Goal: Navigation & Orientation: Find specific page/section

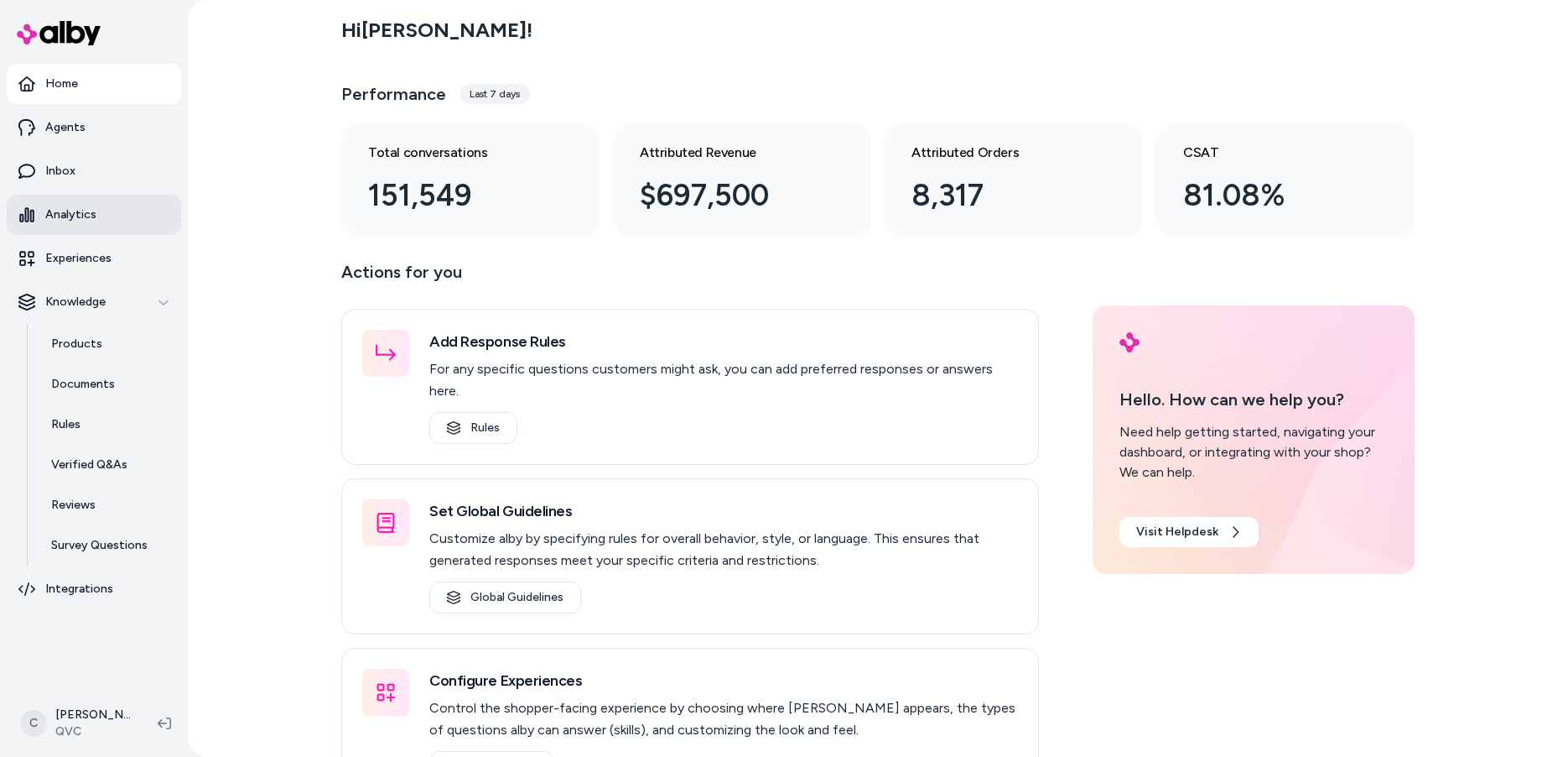
click at [89, 222] on p "Analytics" at bounding box center [71, 214] width 51 height 17
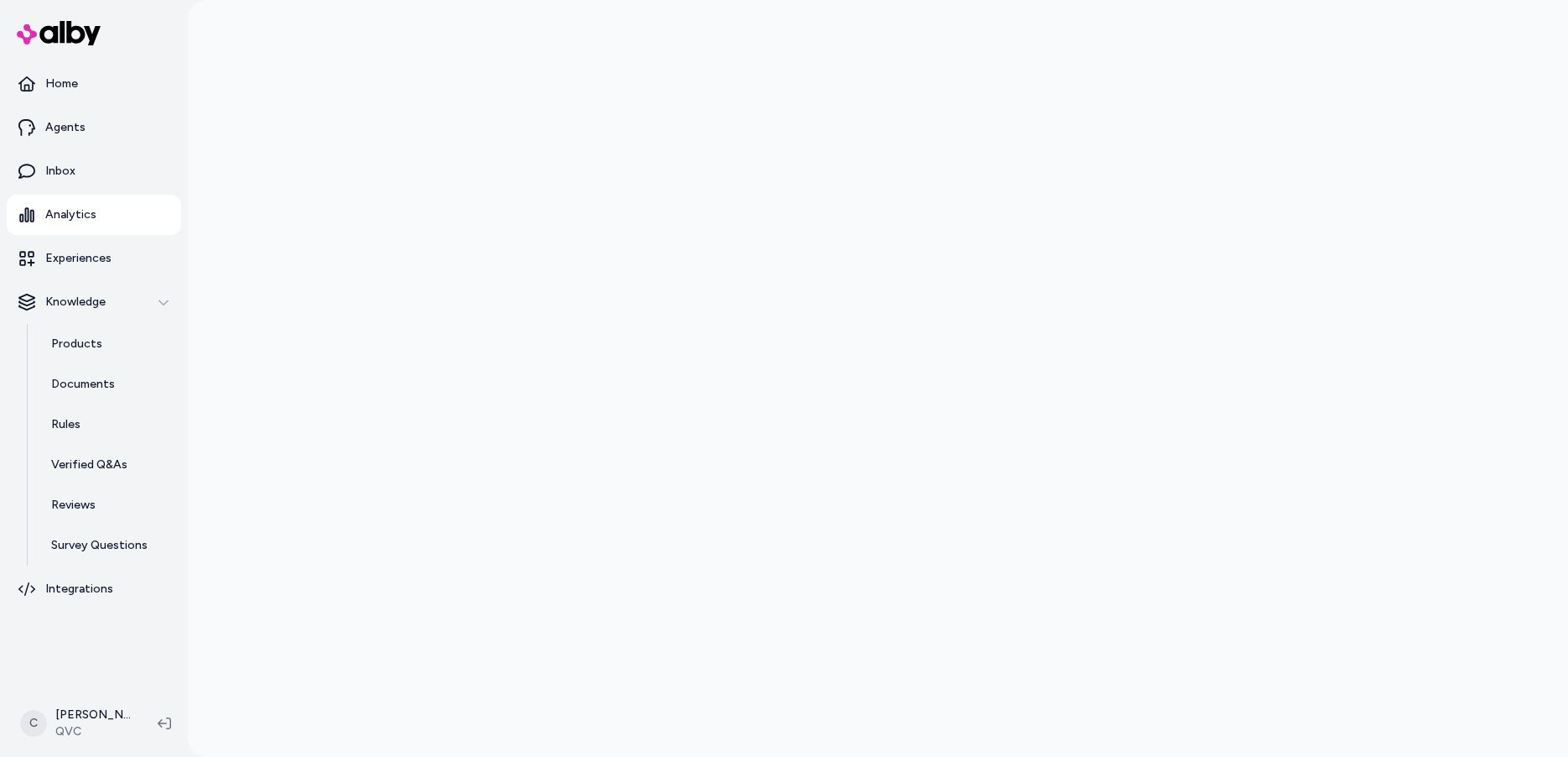
click at [247, 260] on div at bounding box center [878, 378] width 1380 height 757
click at [79, 394] on link "Documents" at bounding box center [108, 384] width 147 height 40
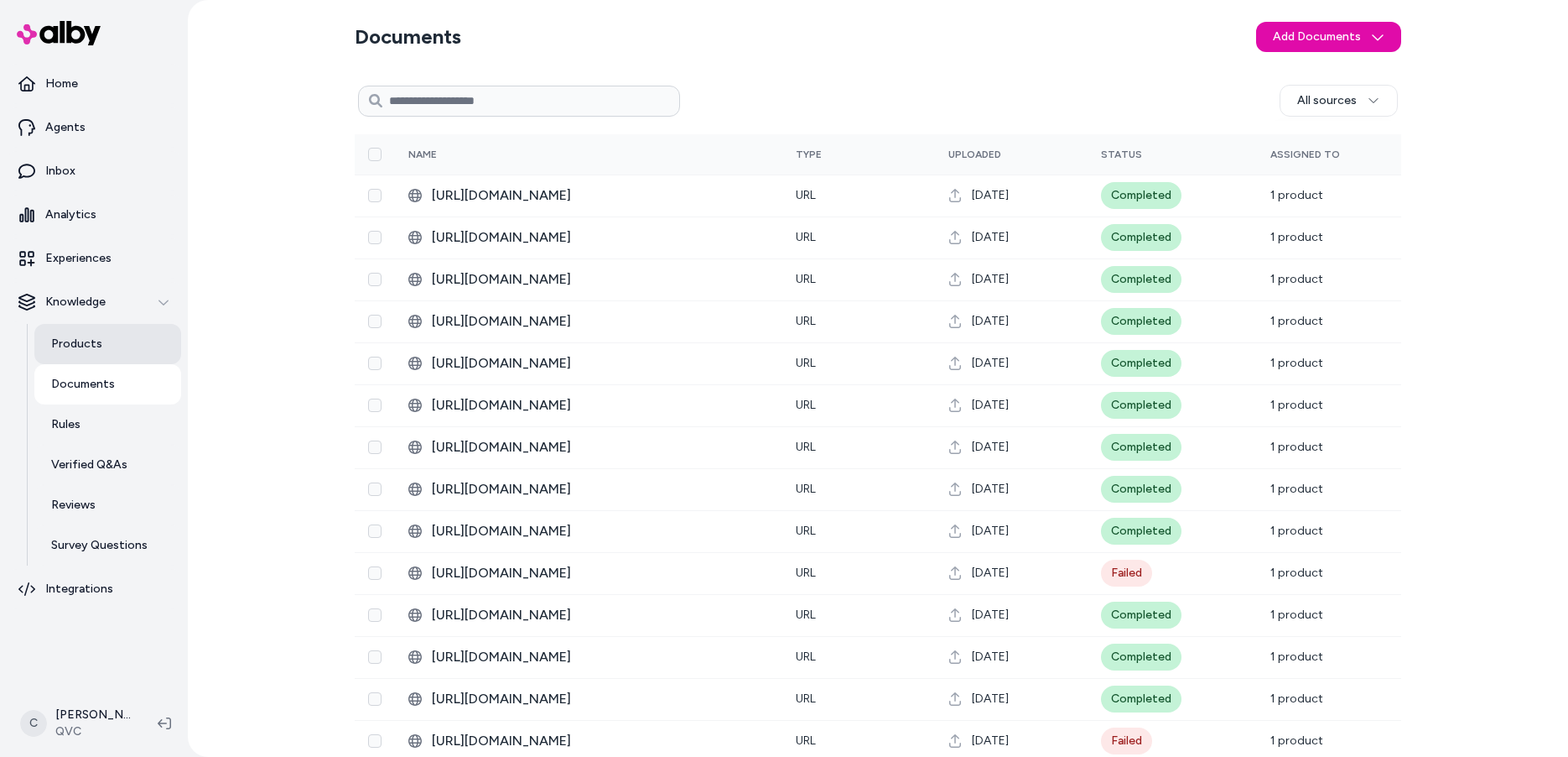
click at [130, 354] on link "Products" at bounding box center [108, 343] width 147 height 40
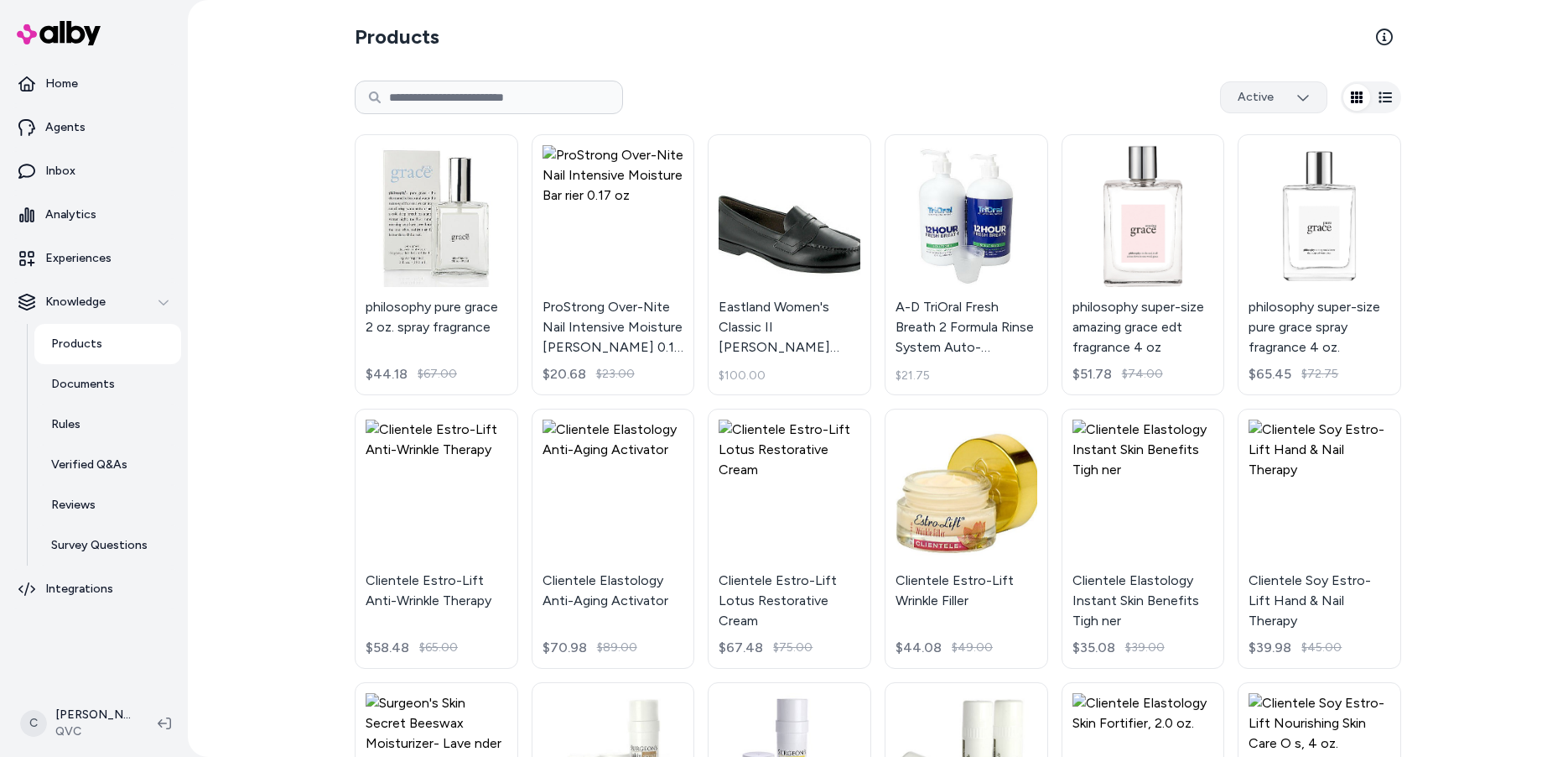
click at [1286, 96] on html "Home Agents Inbox Analytics Experiences Knowledge Products Documents Rules Veri…" at bounding box center [784, 378] width 1568 height 757
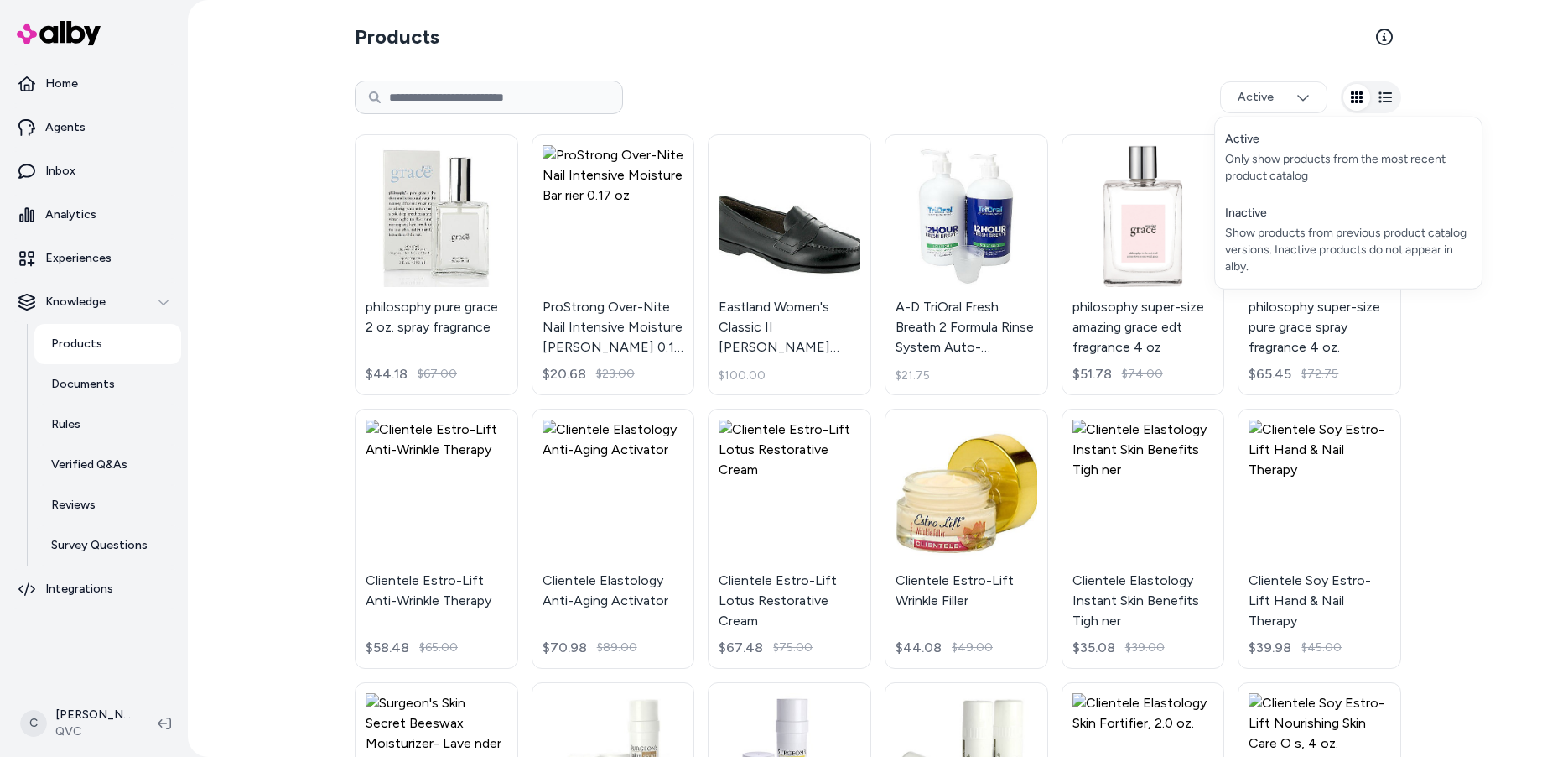
click at [1105, 90] on html "Home Agents Inbox Analytics Experiences Knowledge Products Documents Rules Veri…" at bounding box center [784, 378] width 1568 height 757
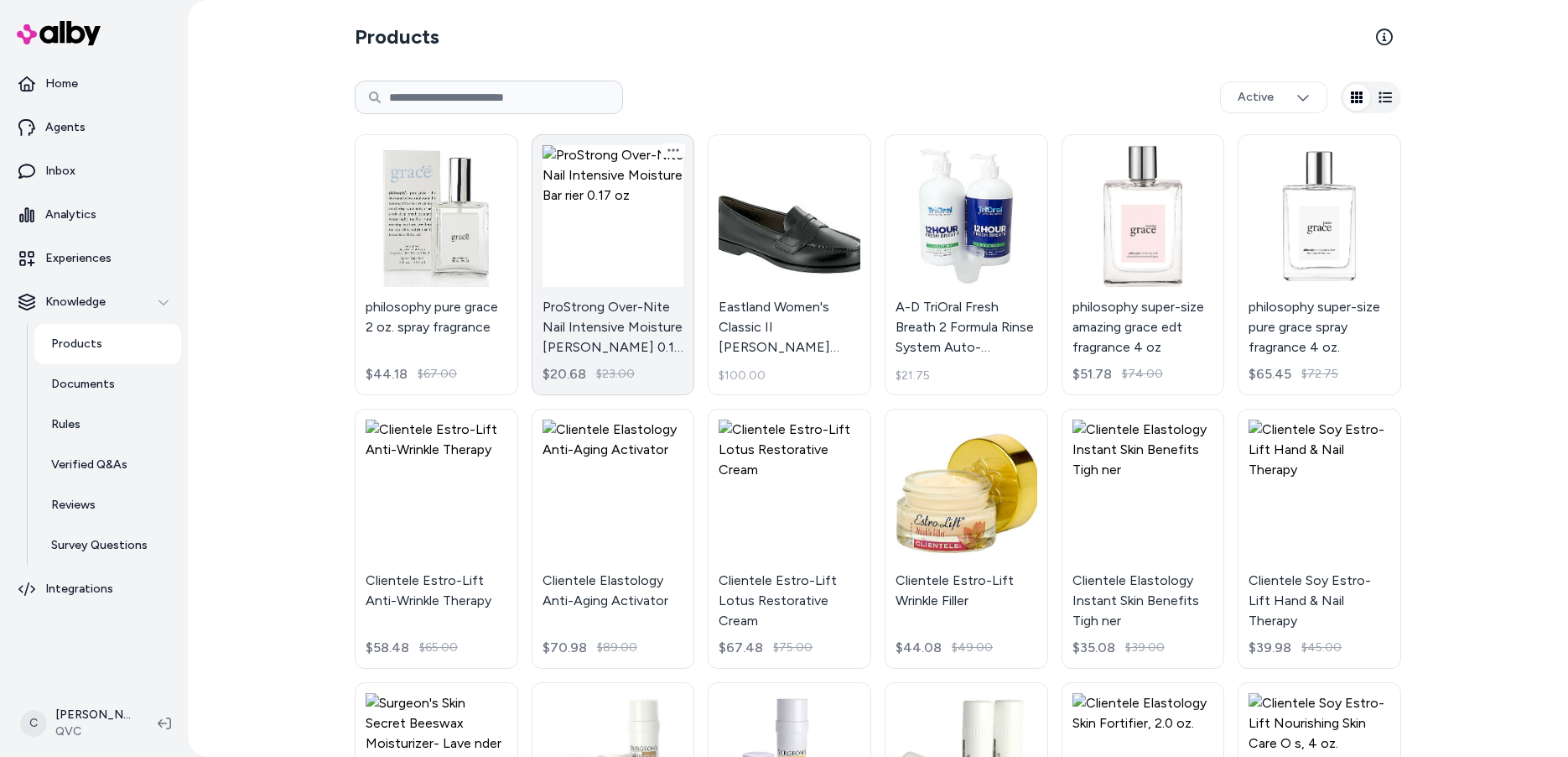
click at [584, 335] on link "ProStrong Over-Nite Nail Intensive Moisture [PERSON_NAME] 0.17 oz $20.68 $23.00" at bounding box center [614, 264] width 164 height 260
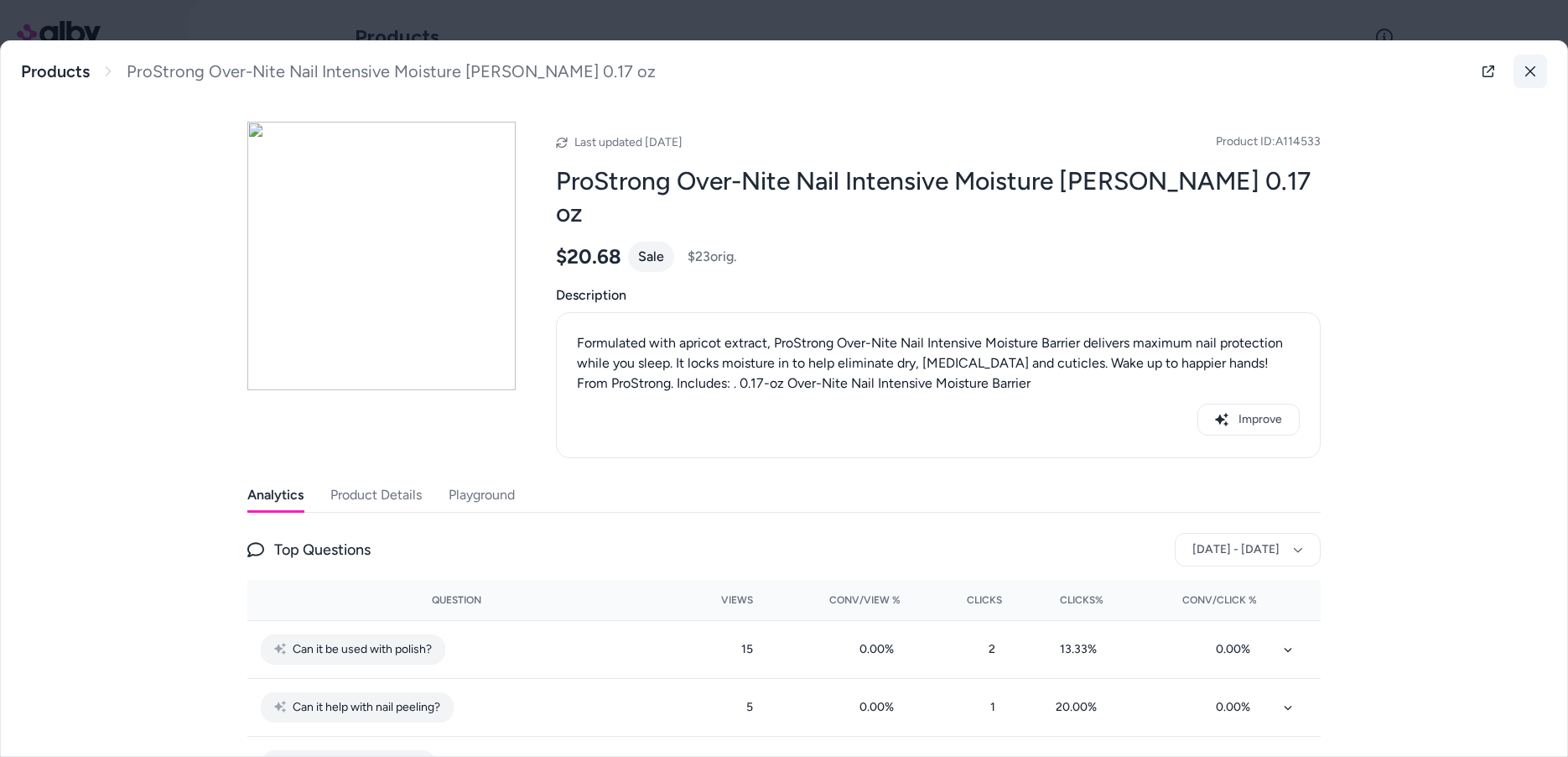
click at [1525, 72] on icon at bounding box center [1530, 71] width 11 height 11
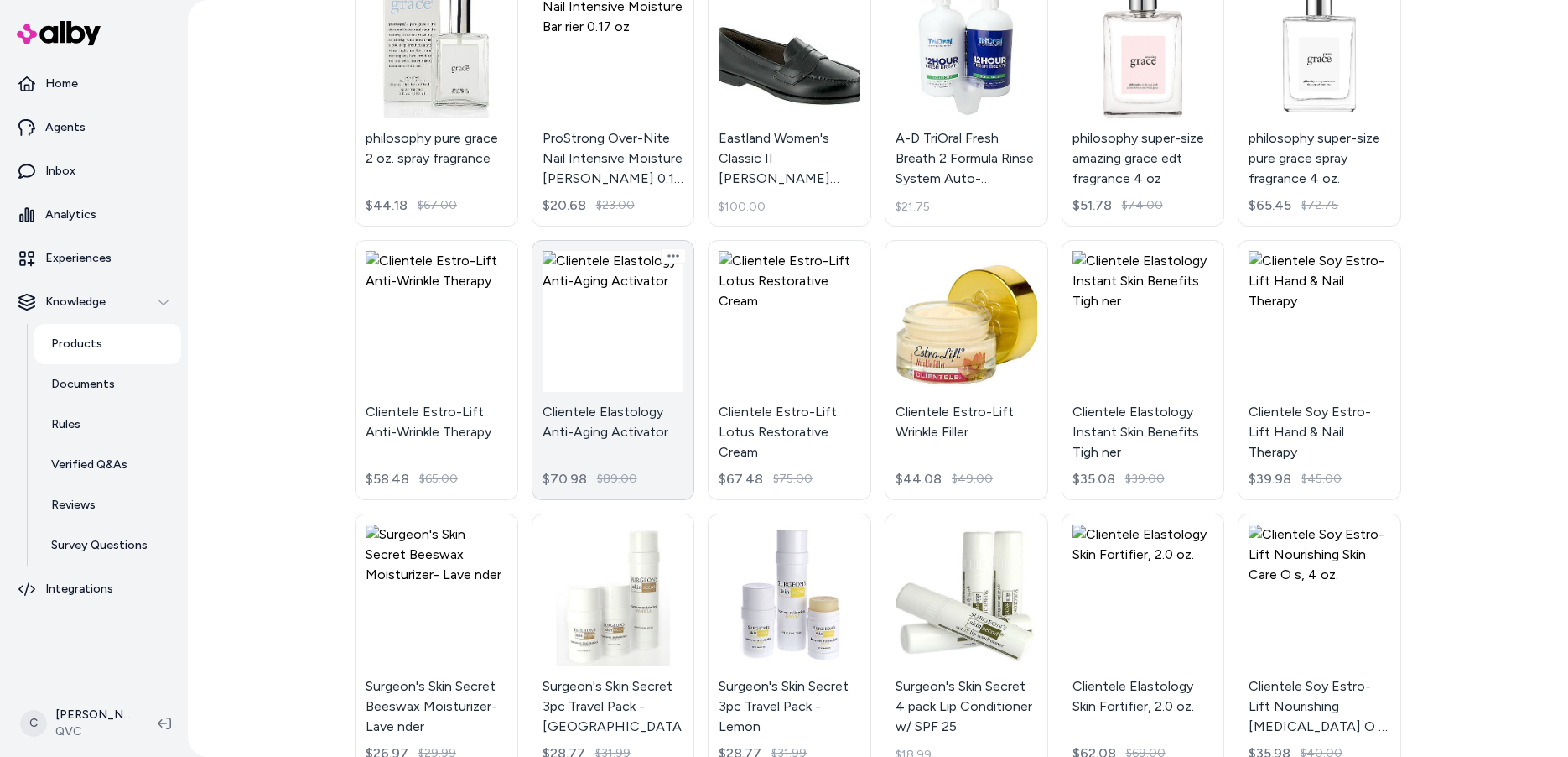
scroll to position [483, 0]
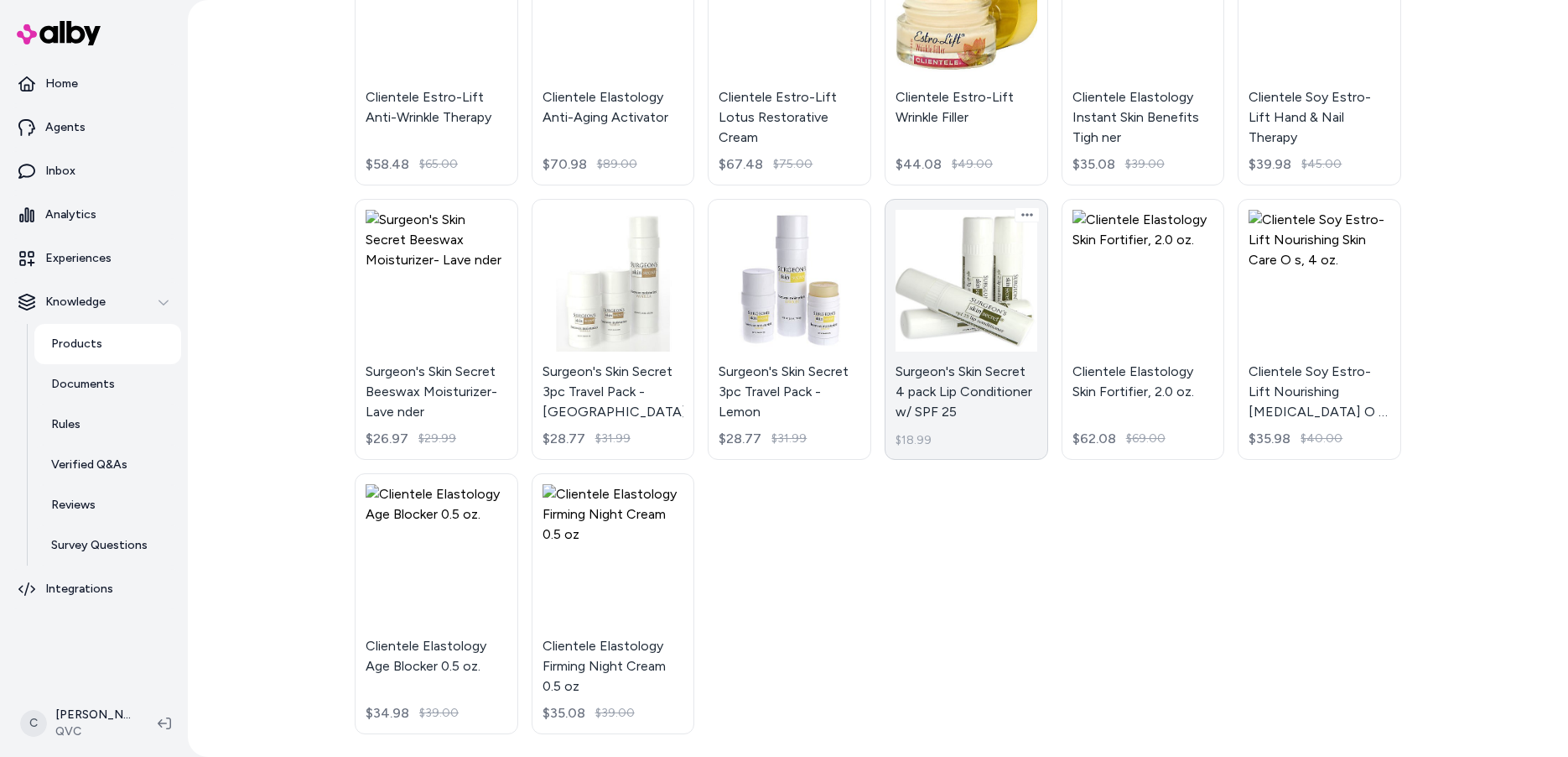
click at [935, 378] on link "Surgeon's Skin Secret 4 pack Lip Conditioner w/ SPF 25 $18.99" at bounding box center [966, 328] width 164 height 260
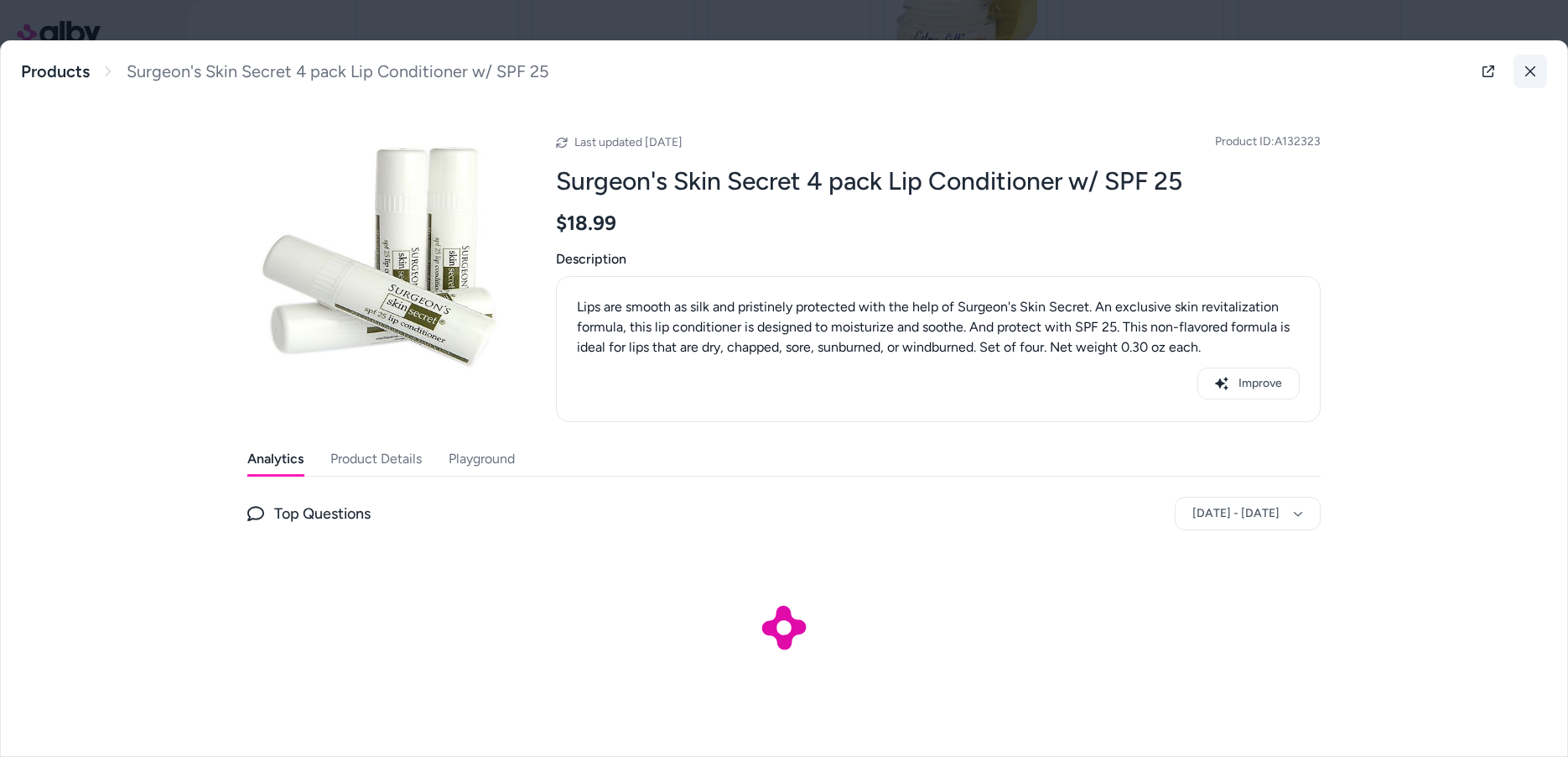
click at [1535, 75] on icon at bounding box center [1530, 71] width 11 height 11
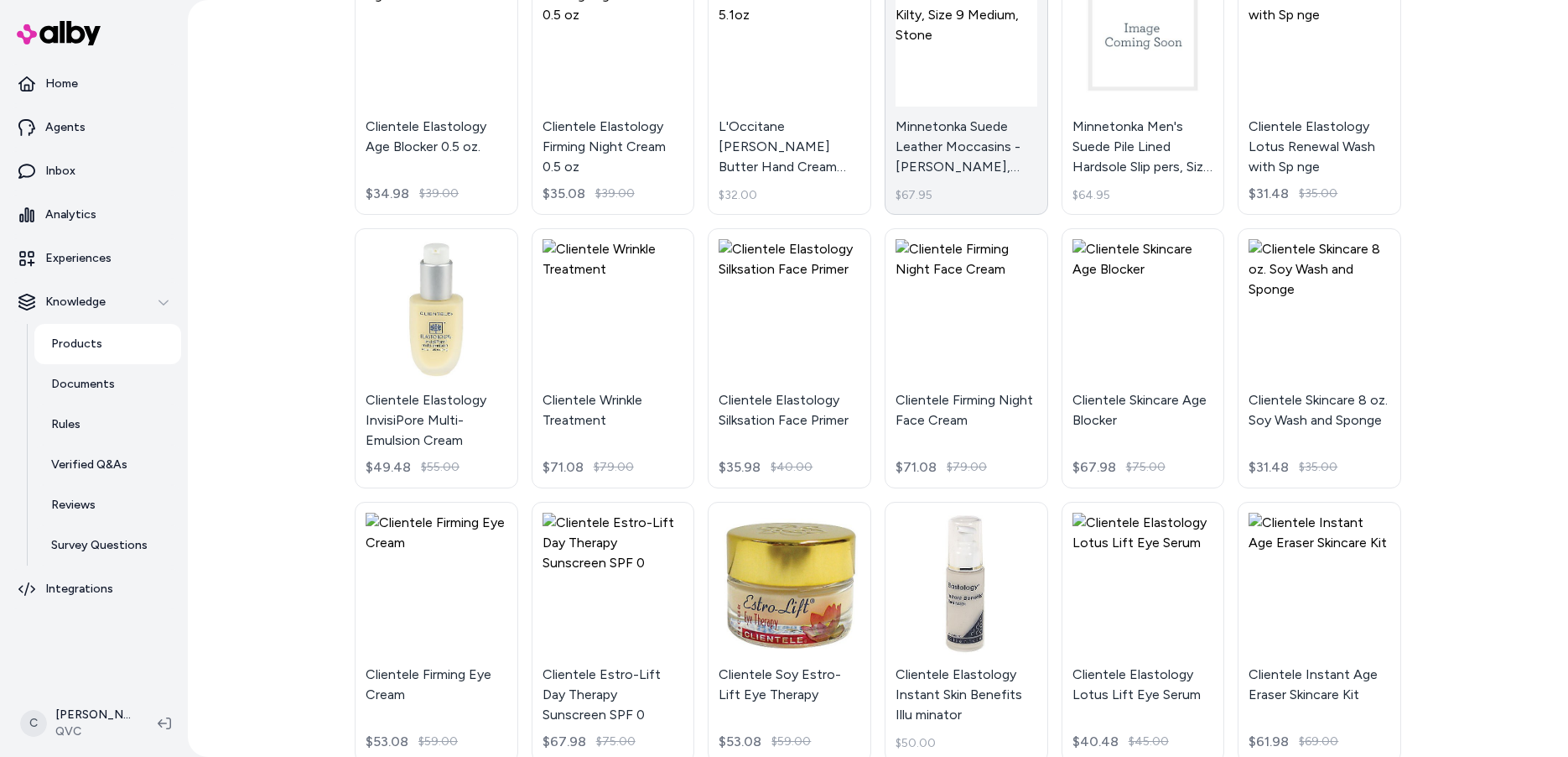
scroll to position [1305, 0]
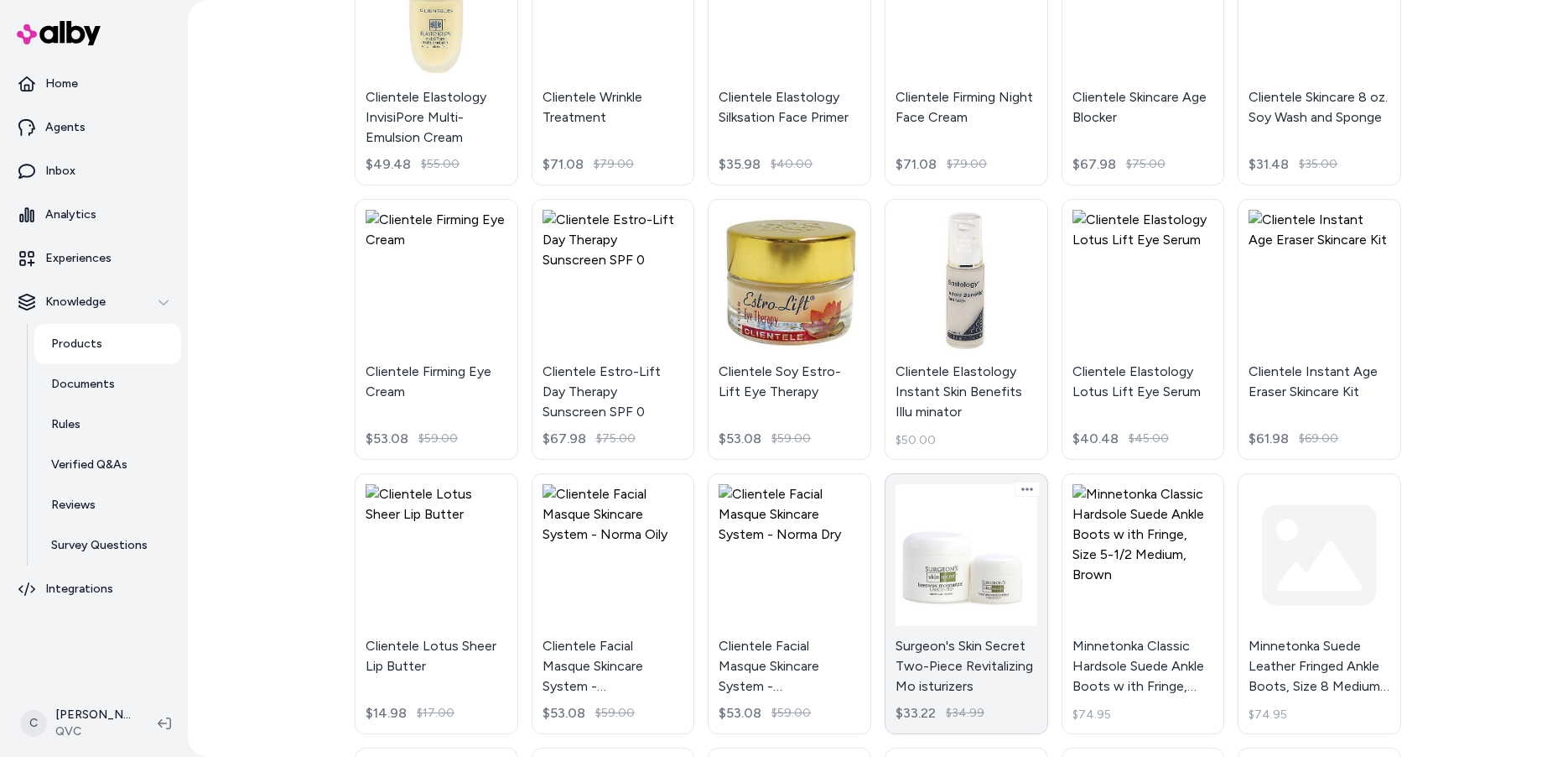
click at [961, 528] on link "Surgeon's Skin Secret Two-Piece Revitalizing Mo isturizers $33.22 $34.99" at bounding box center [966, 603] width 164 height 260
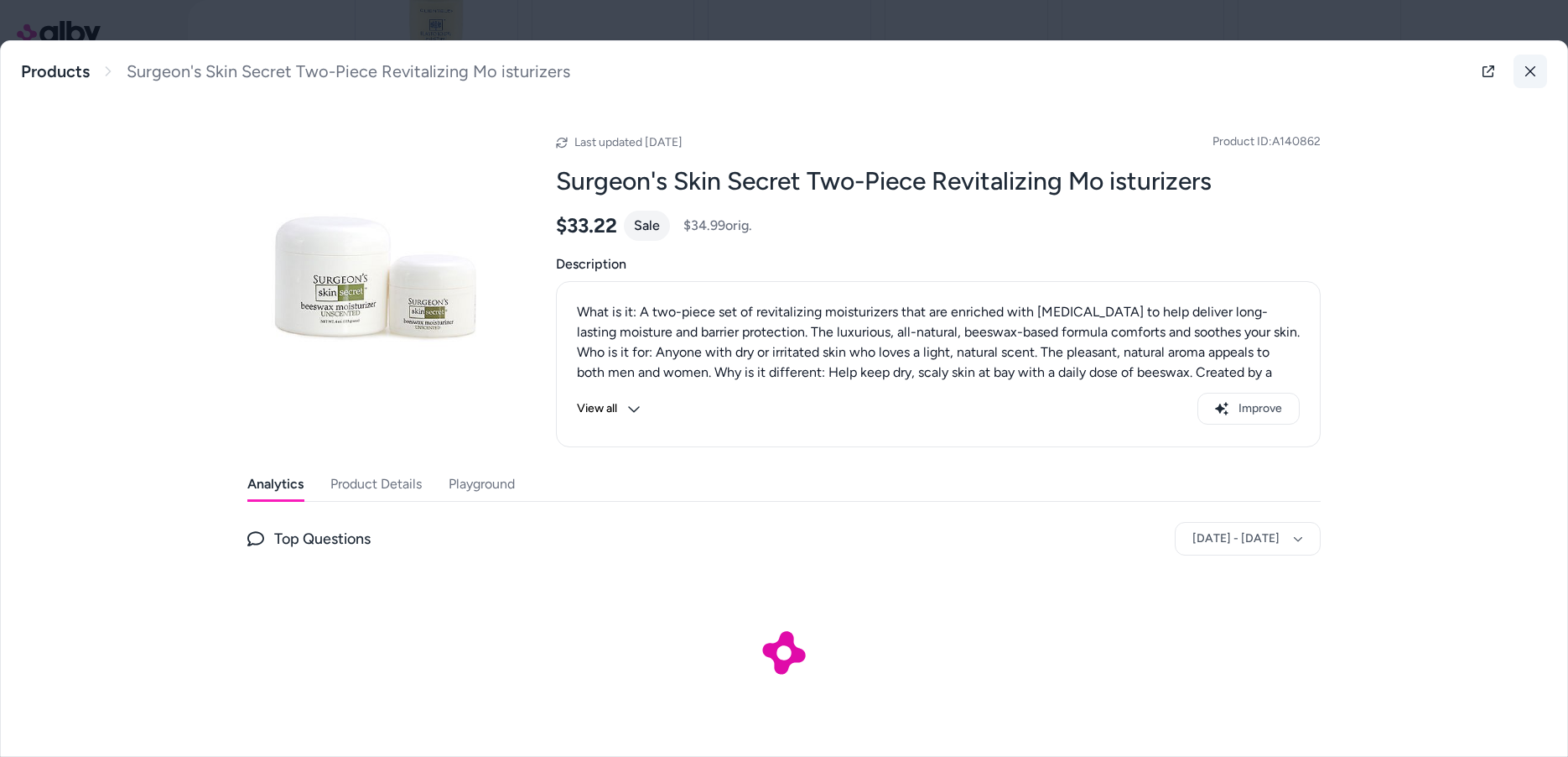
click at [1526, 70] on icon at bounding box center [1530, 71] width 10 height 10
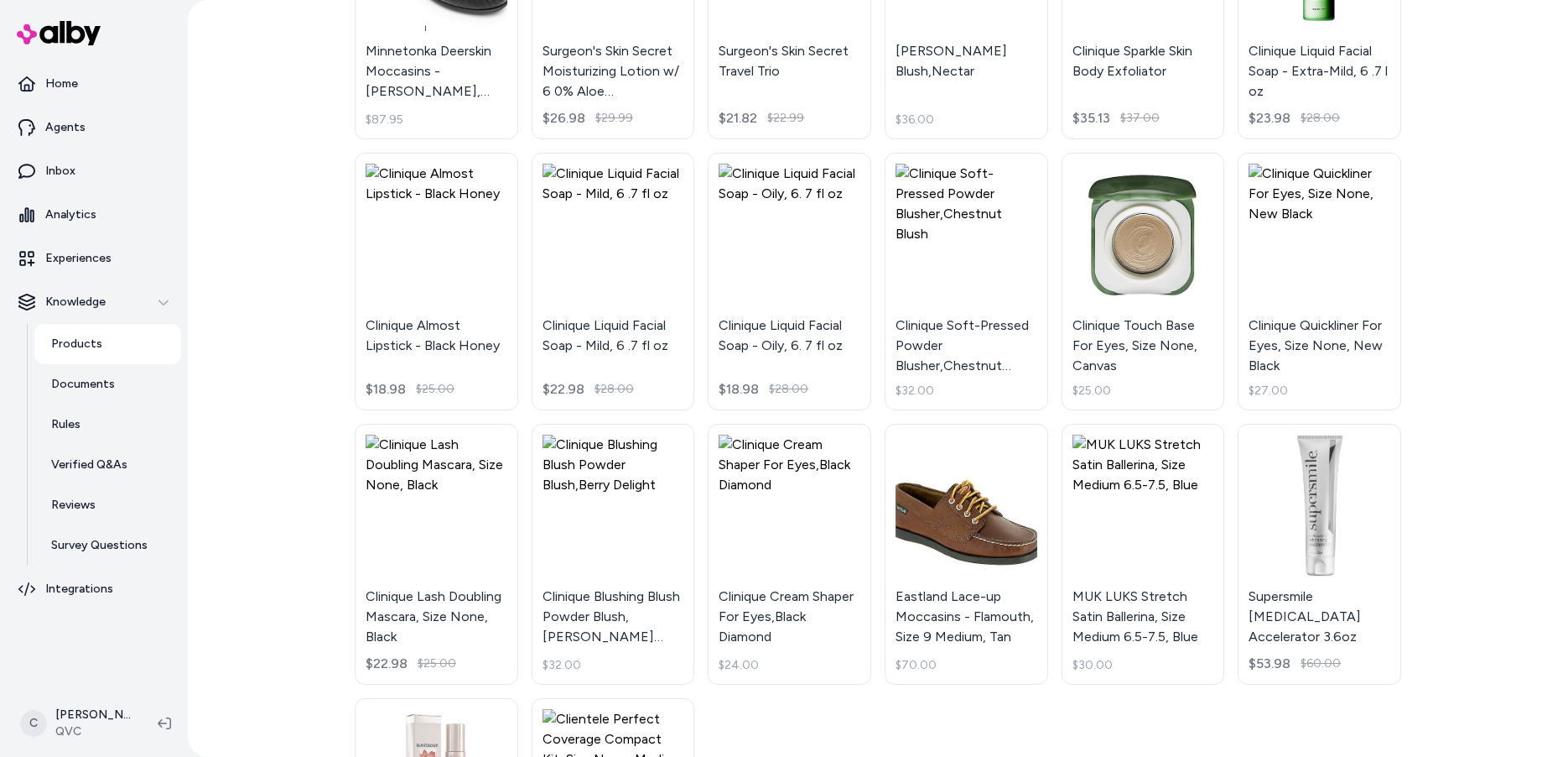
scroll to position [3217, 0]
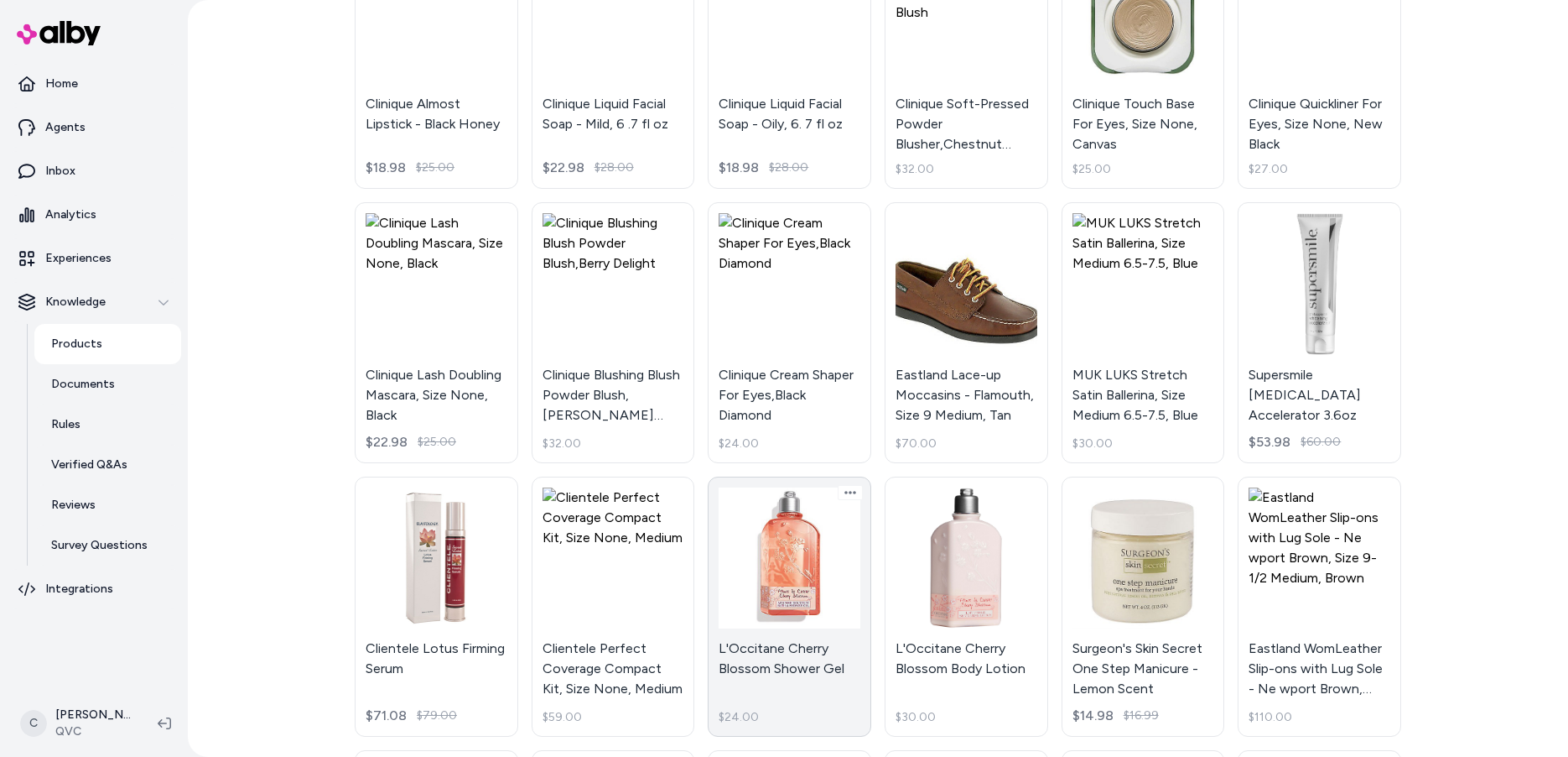
click at [800, 560] on link "L'Occitane Cherry Blossom Shower Gel $24.00" at bounding box center [790, 607] width 164 height 260
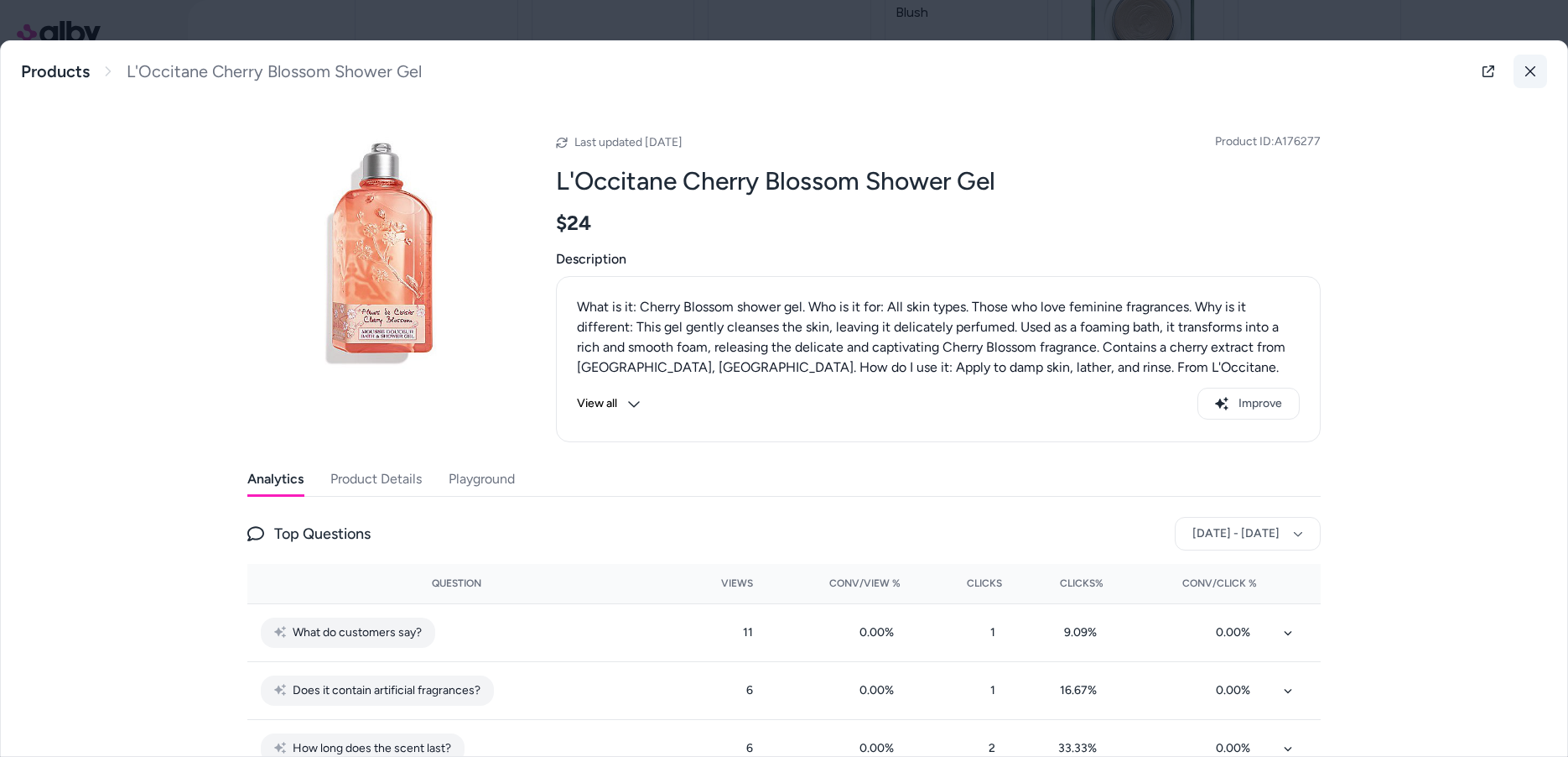
click at [1535, 76] on button at bounding box center [1530, 71] width 34 height 34
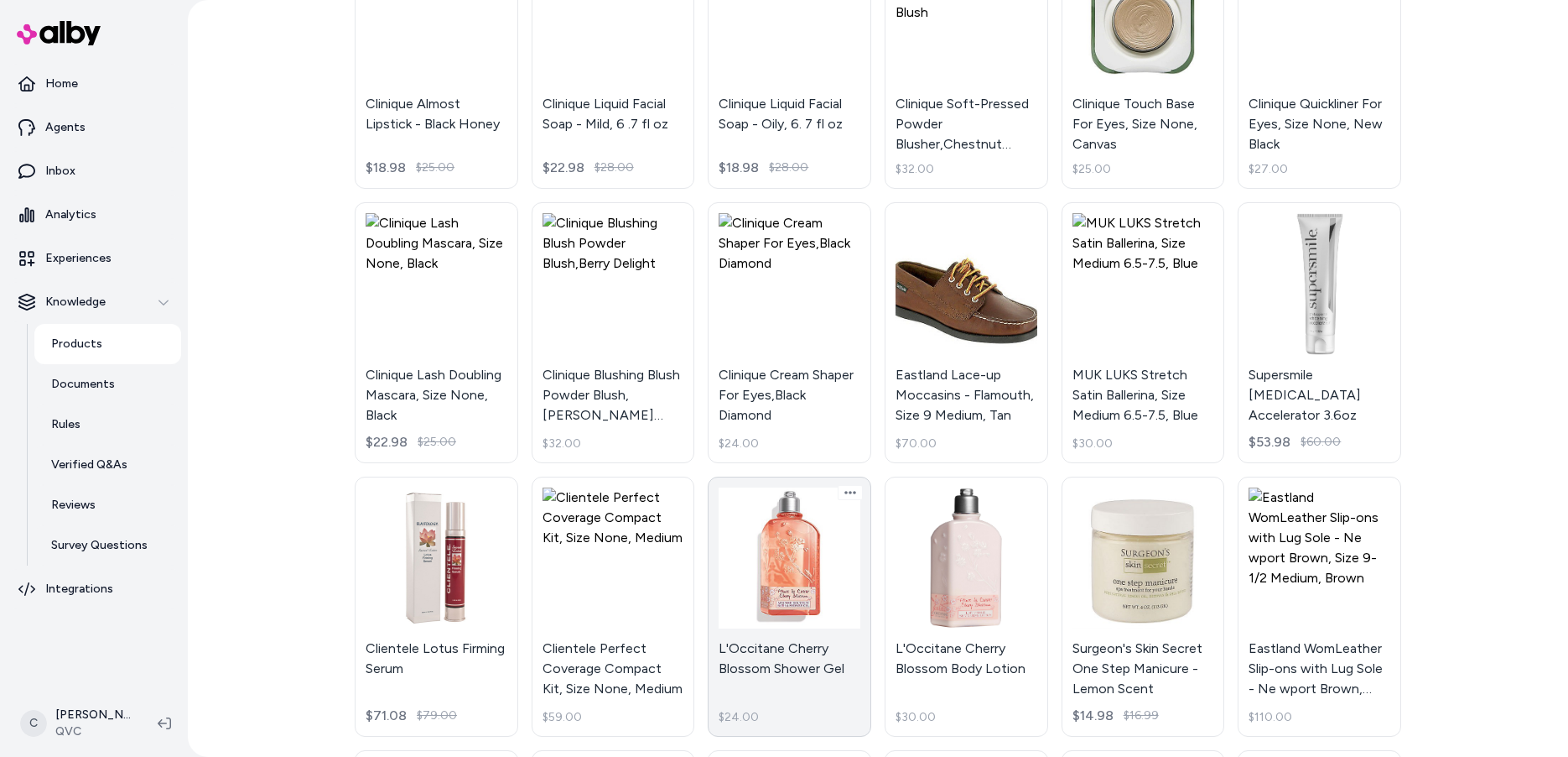
scroll to position [4039, 0]
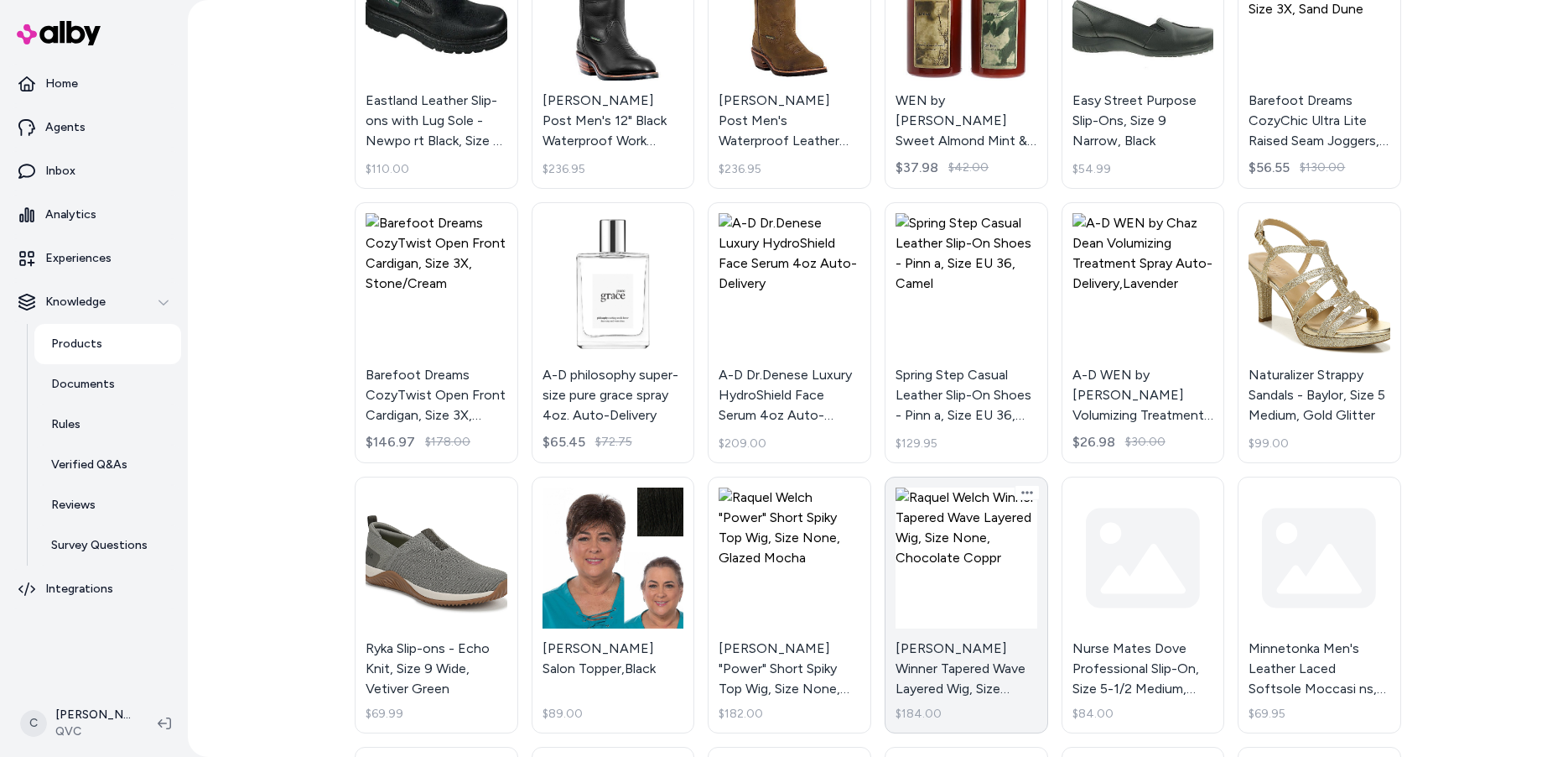
click at [929, 563] on link "[PERSON_NAME] Winner Tapered Wave Layered Wig, Size None, Chocolate Coppr $184.…" at bounding box center [966, 606] width 164 height 258
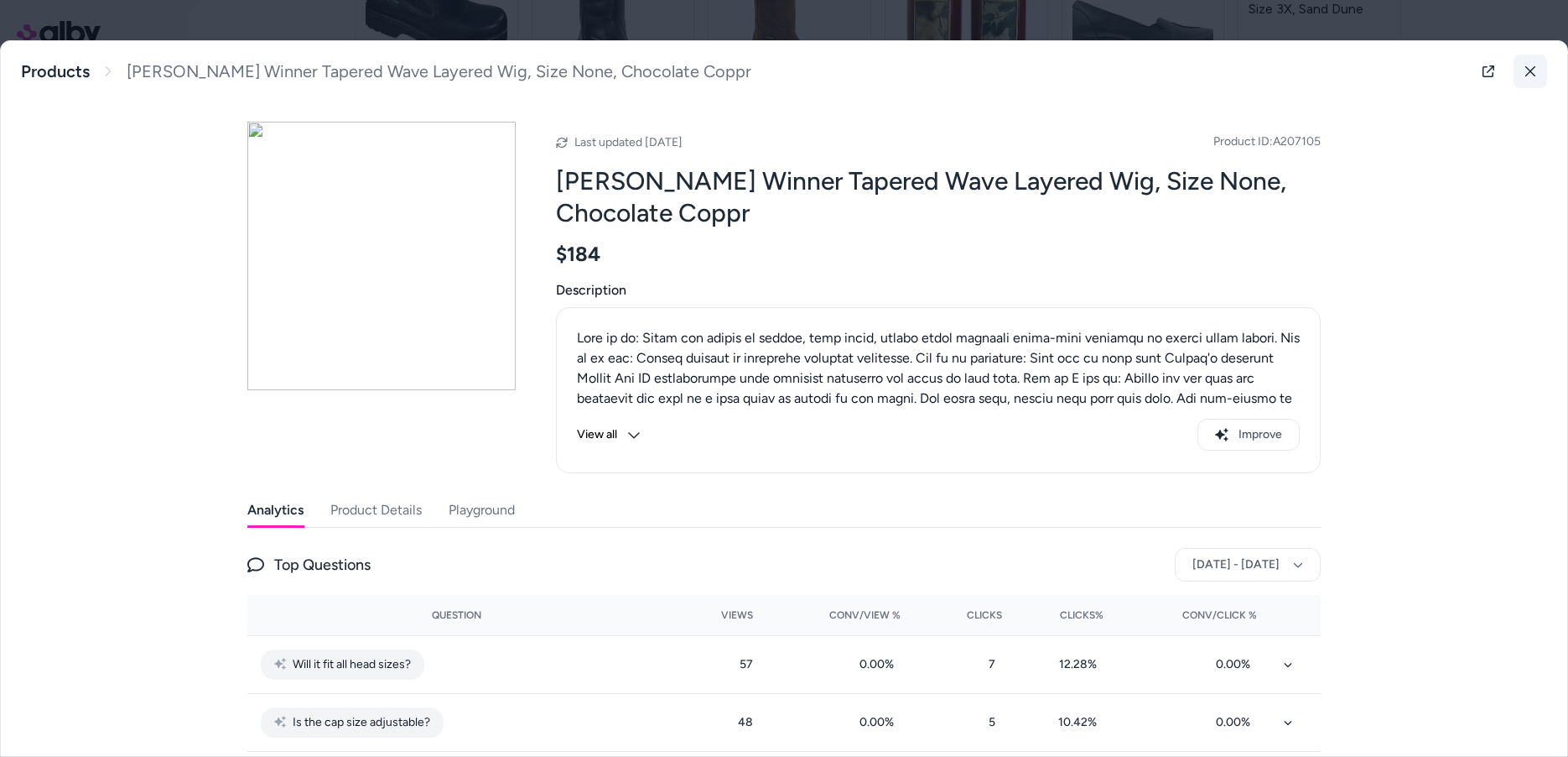
click at [1532, 80] on button at bounding box center [1530, 71] width 34 height 34
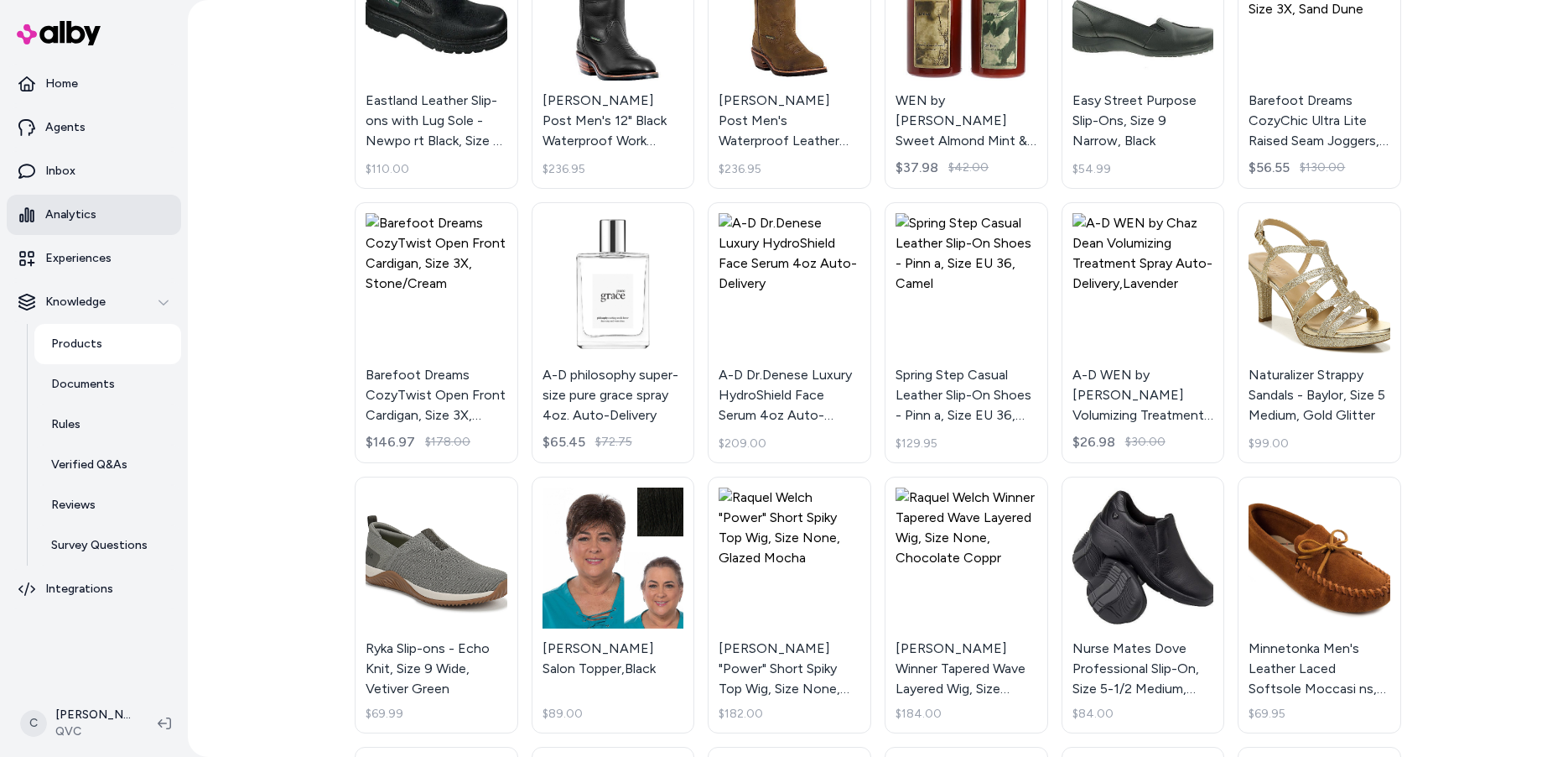
click at [99, 222] on link "Analytics" at bounding box center [94, 214] width 175 height 40
